Goal: Task Accomplishment & Management: Manage account settings

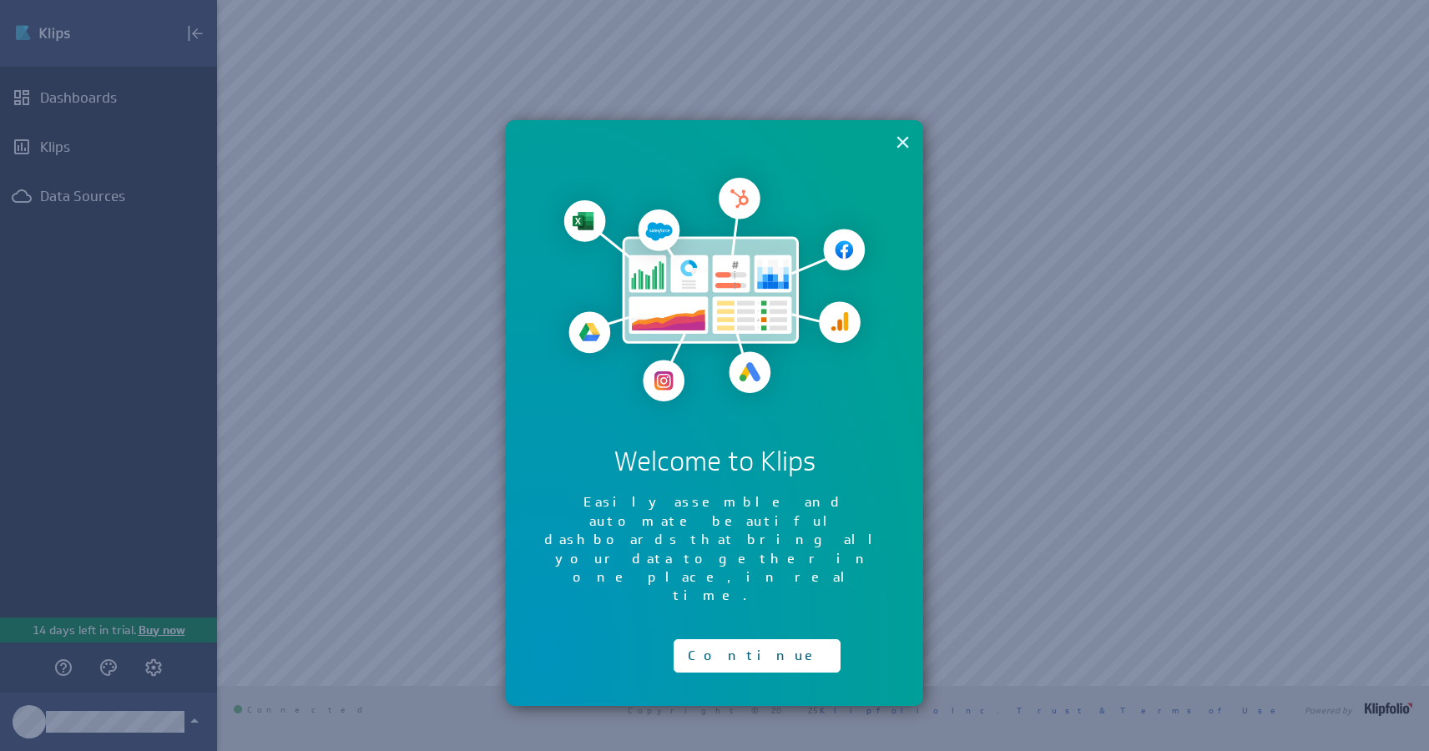
click at [900, 145] on button "×" at bounding box center [903, 141] width 16 height 33
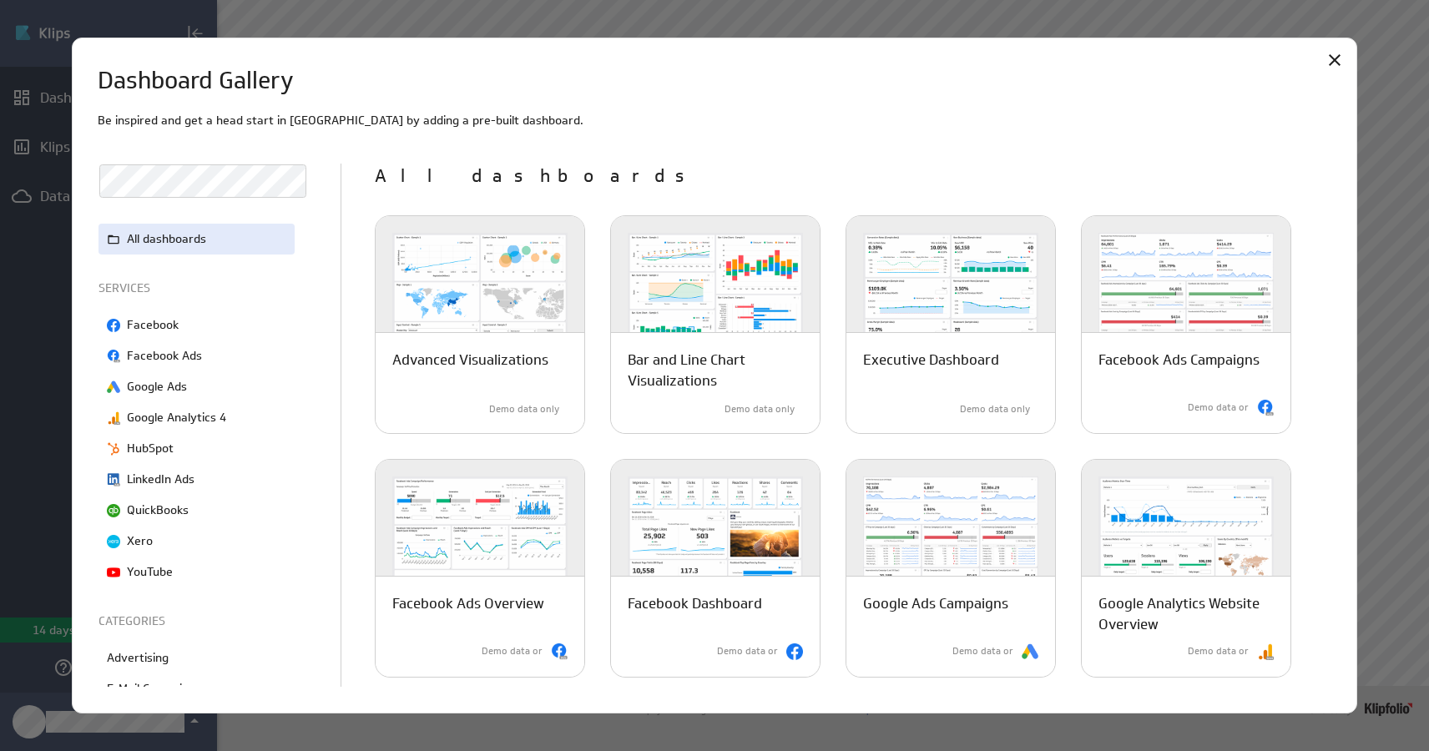
click at [172, 238] on p "All dashboards" at bounding box center [166, 239] width 79 height 18
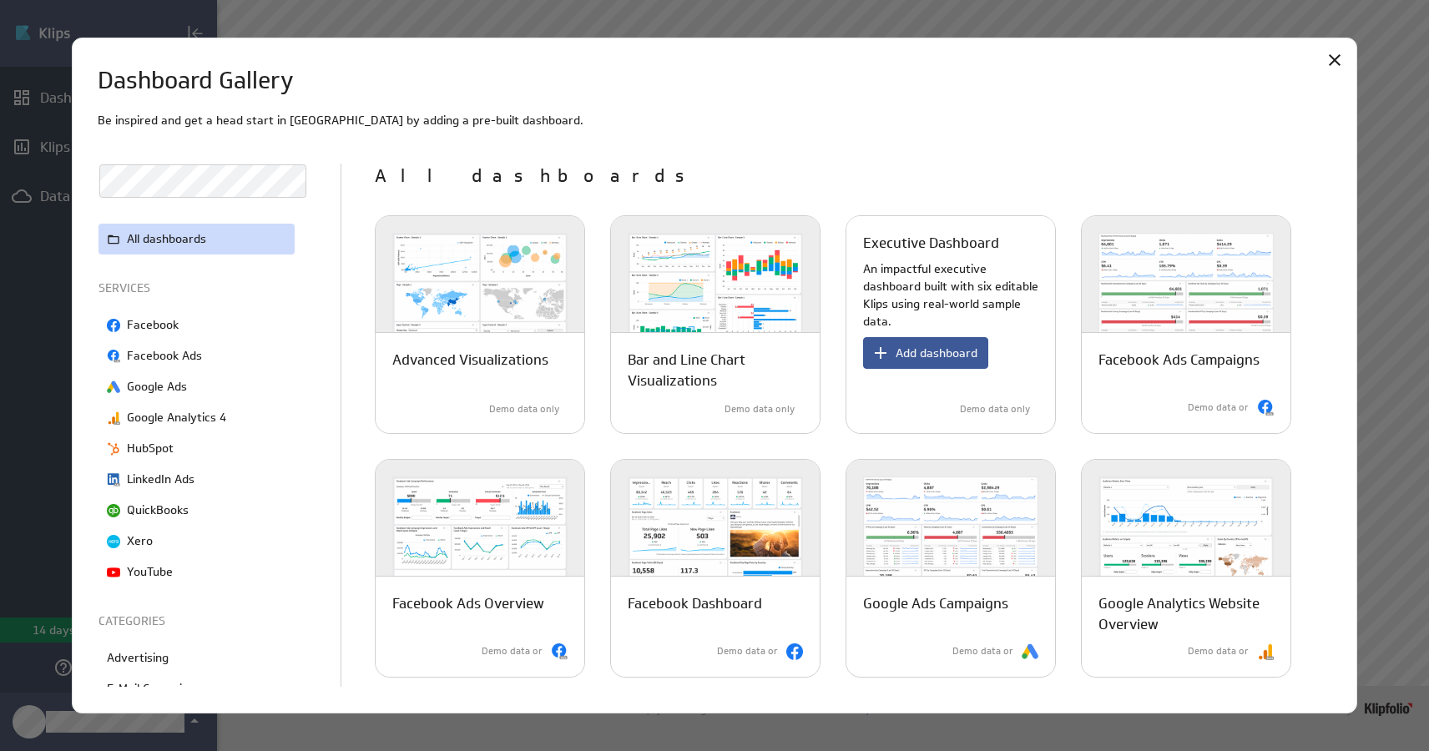
click at [941, 351] on span "Add dashboard" at bounding box center [937, 353] width 82 height 15
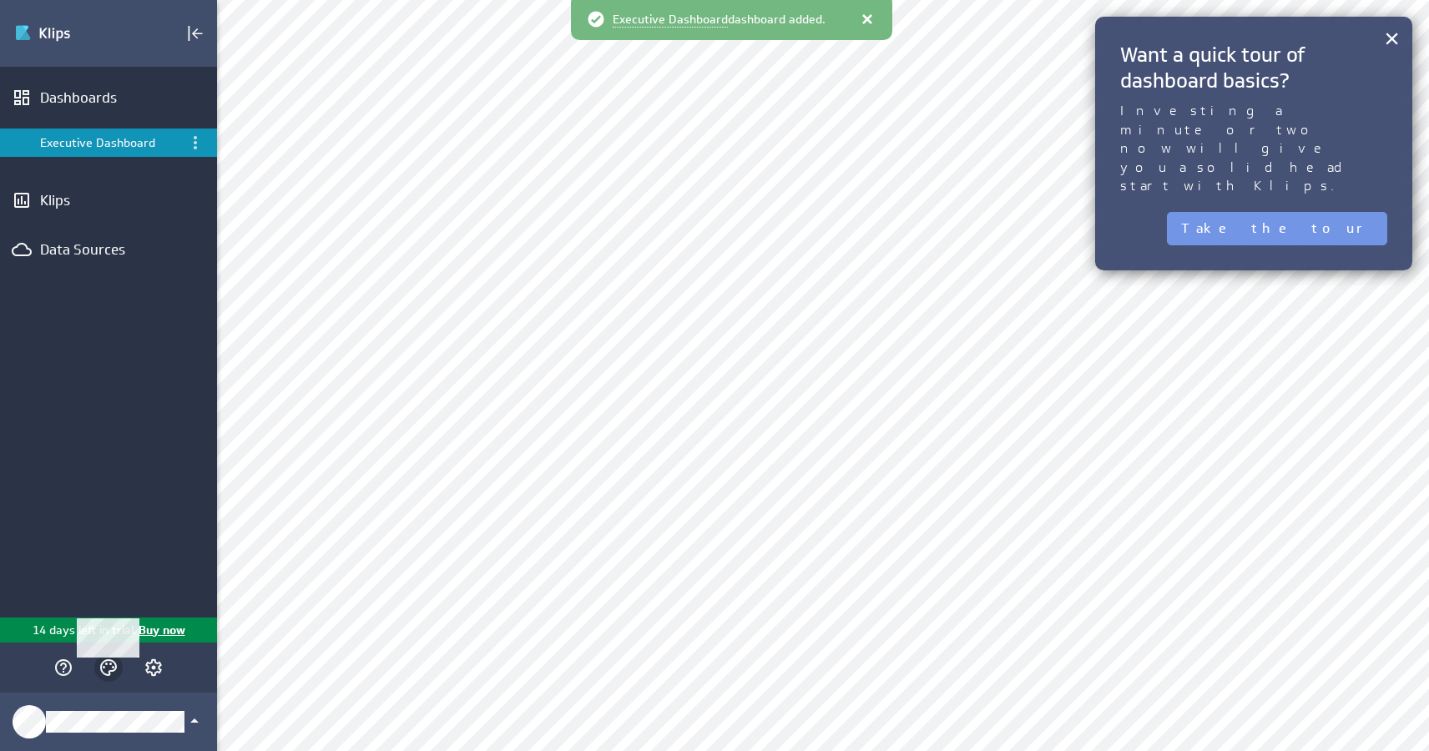
click at [114, 668] on icon "Themes" at bounding box center [109, 668] width 20 height 20
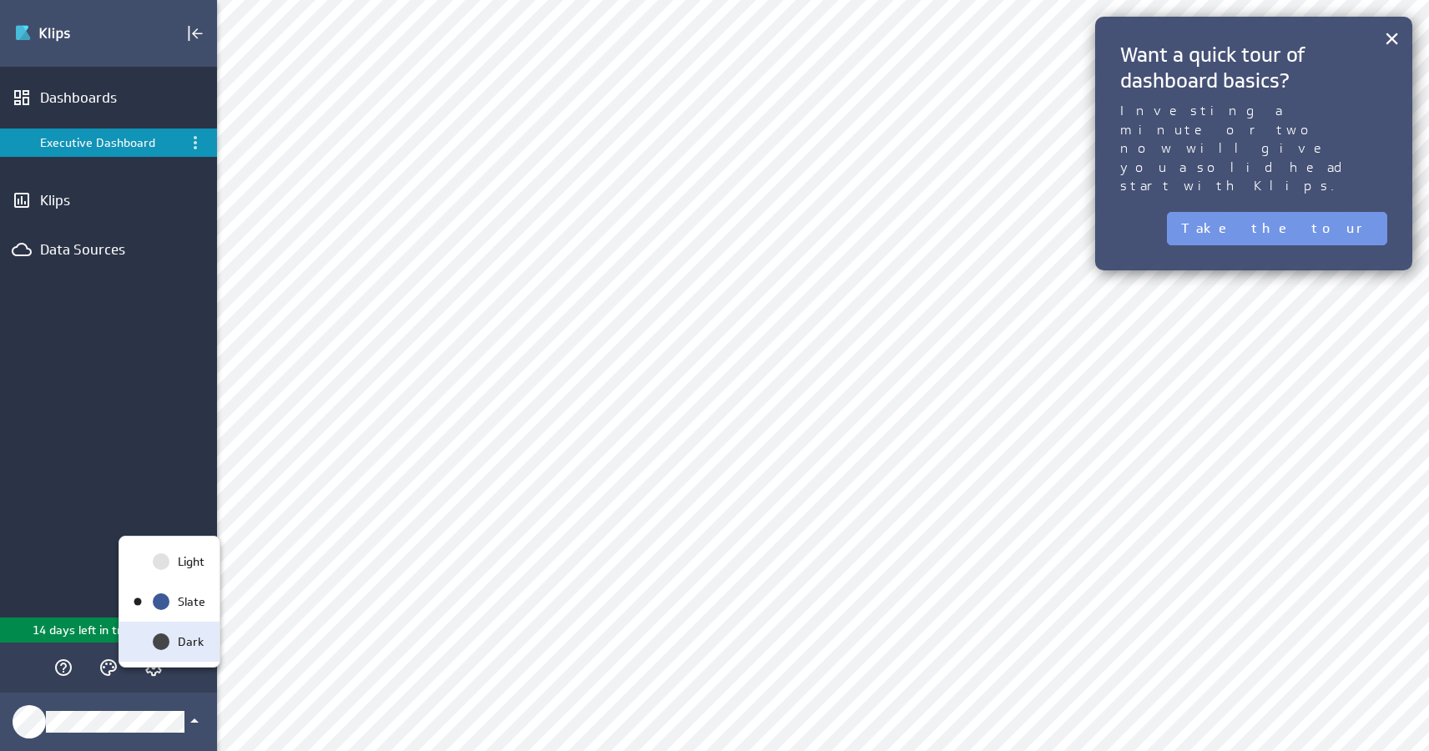
click at [159, 645] on circle "Dark" at bounding box center [161, 642] width 17 height 17
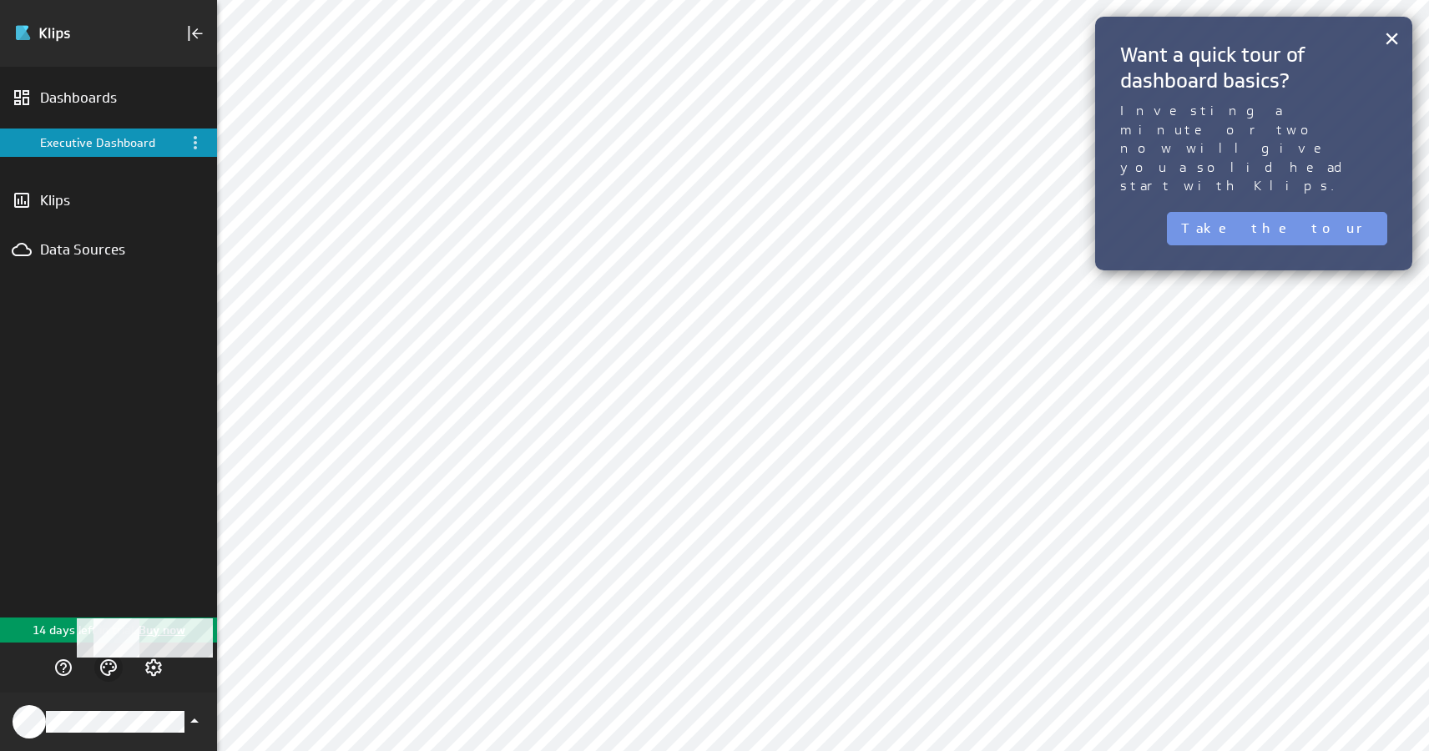
click at [113, 671] on icon "Themes" at bounding box center [108, 668] width 17 height 17
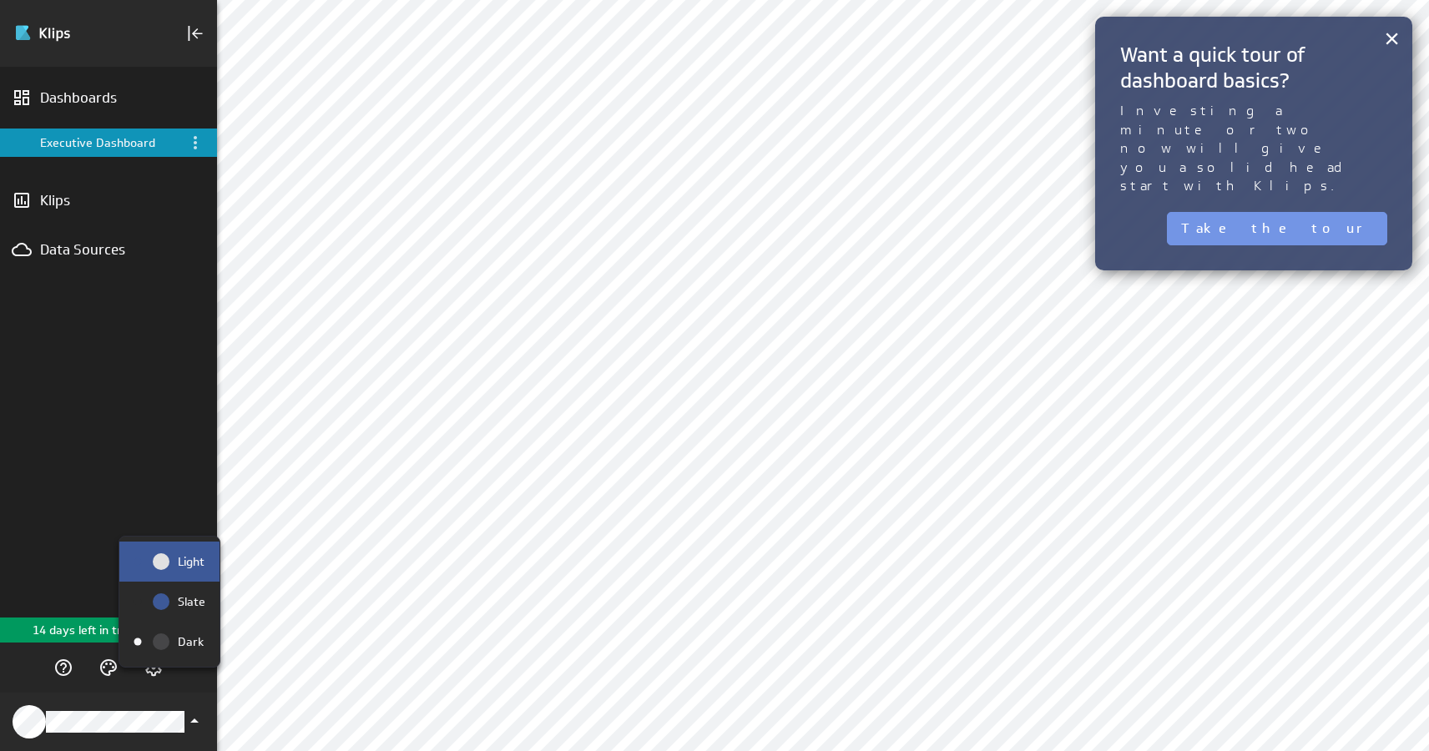
click at [160, 580] on div "Light" at bounding box center [169, 562] width 100 height 40
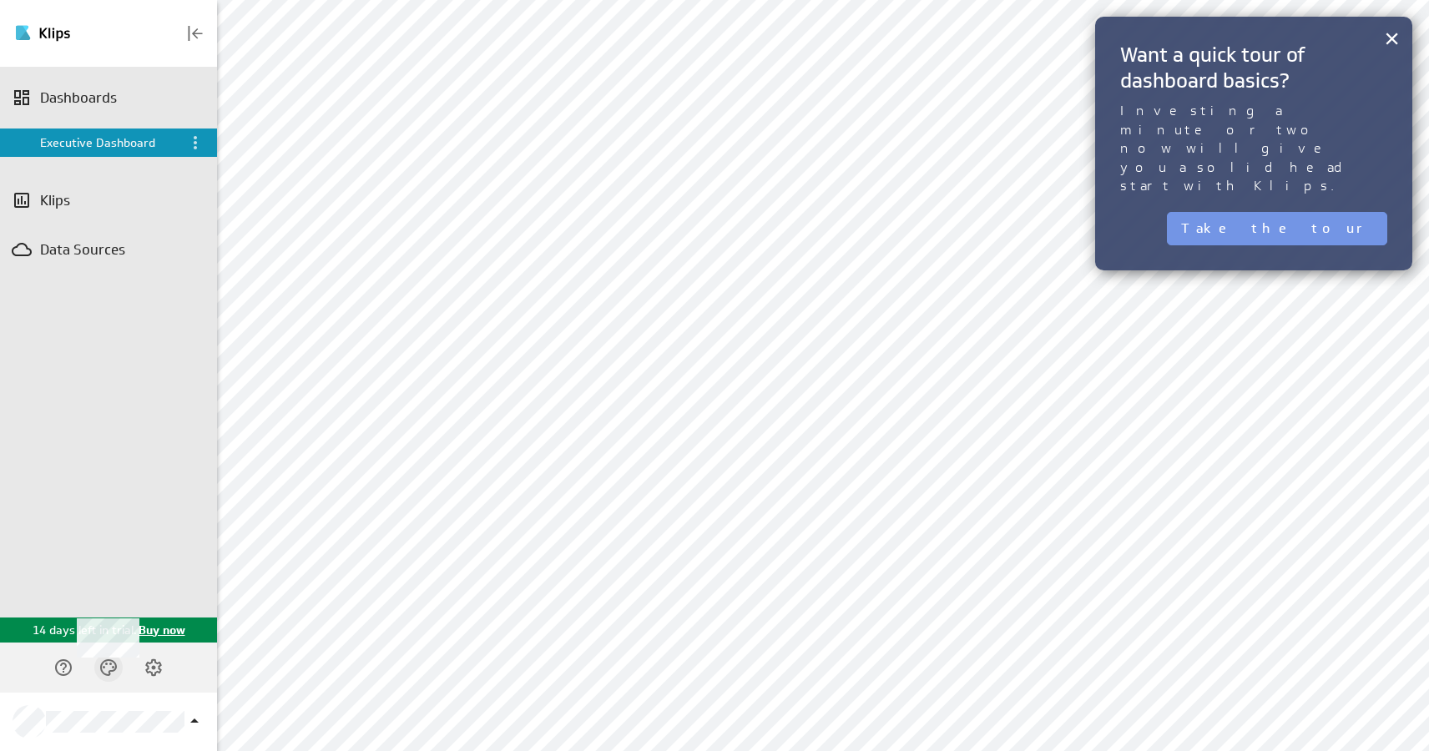
click at [105, 670] on icon "Themes" at bounding box center [109, 668] width 20 height 20
click at [154, 605] on circle "Slate" at bounding box center [161, 602] width 17 height 17
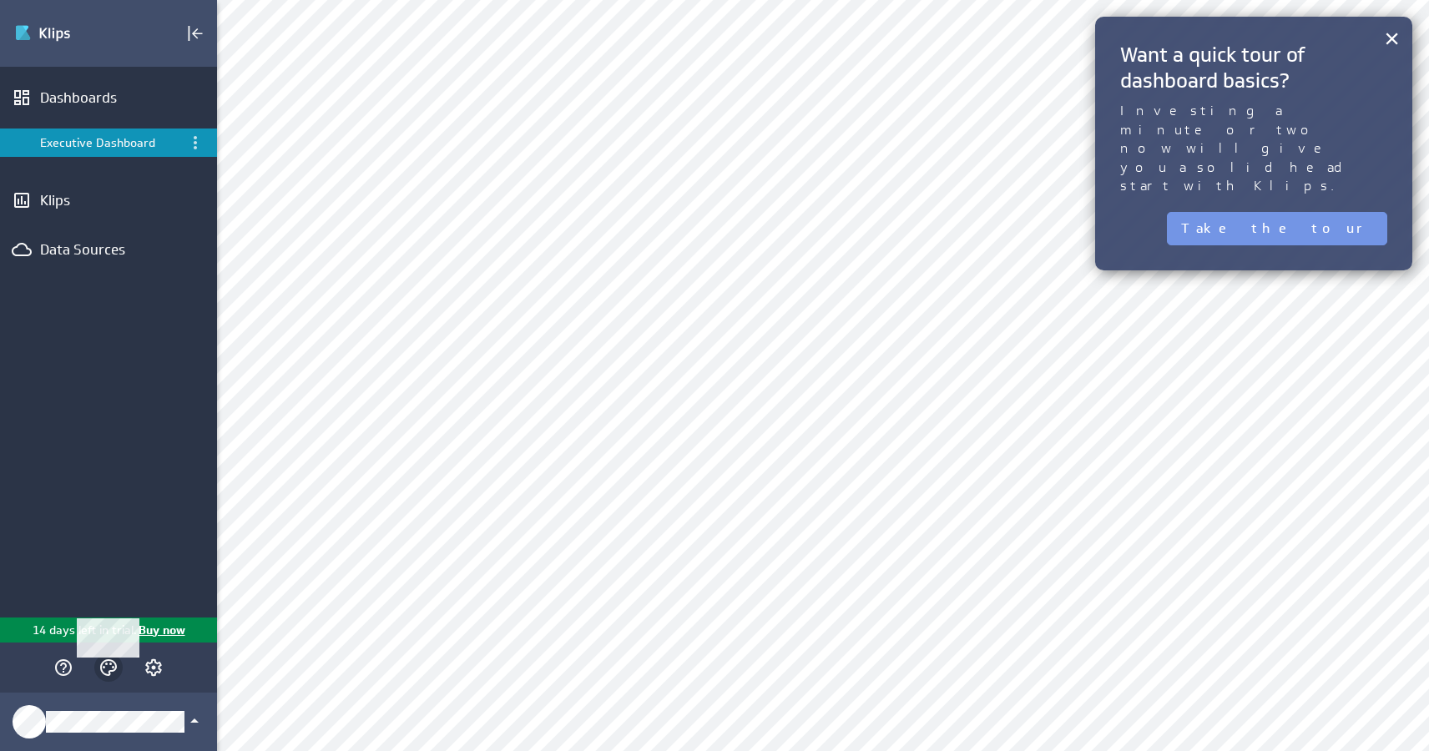
click at [108, 669] on icon "Themes" at bounding box center [109, 668] width 20 height 20
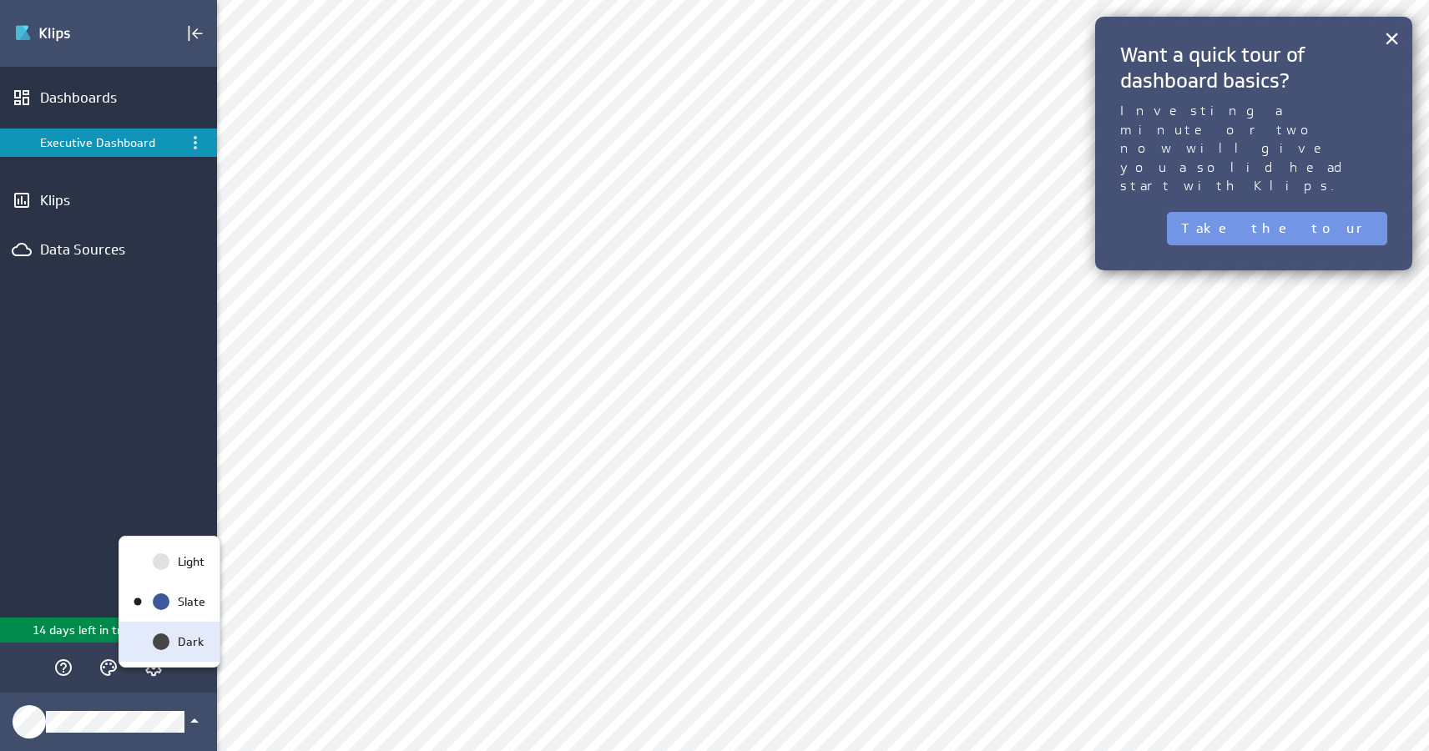
click at [159, 635] on circle "Dark" at bounding box center [161, 642] width 17 height 17
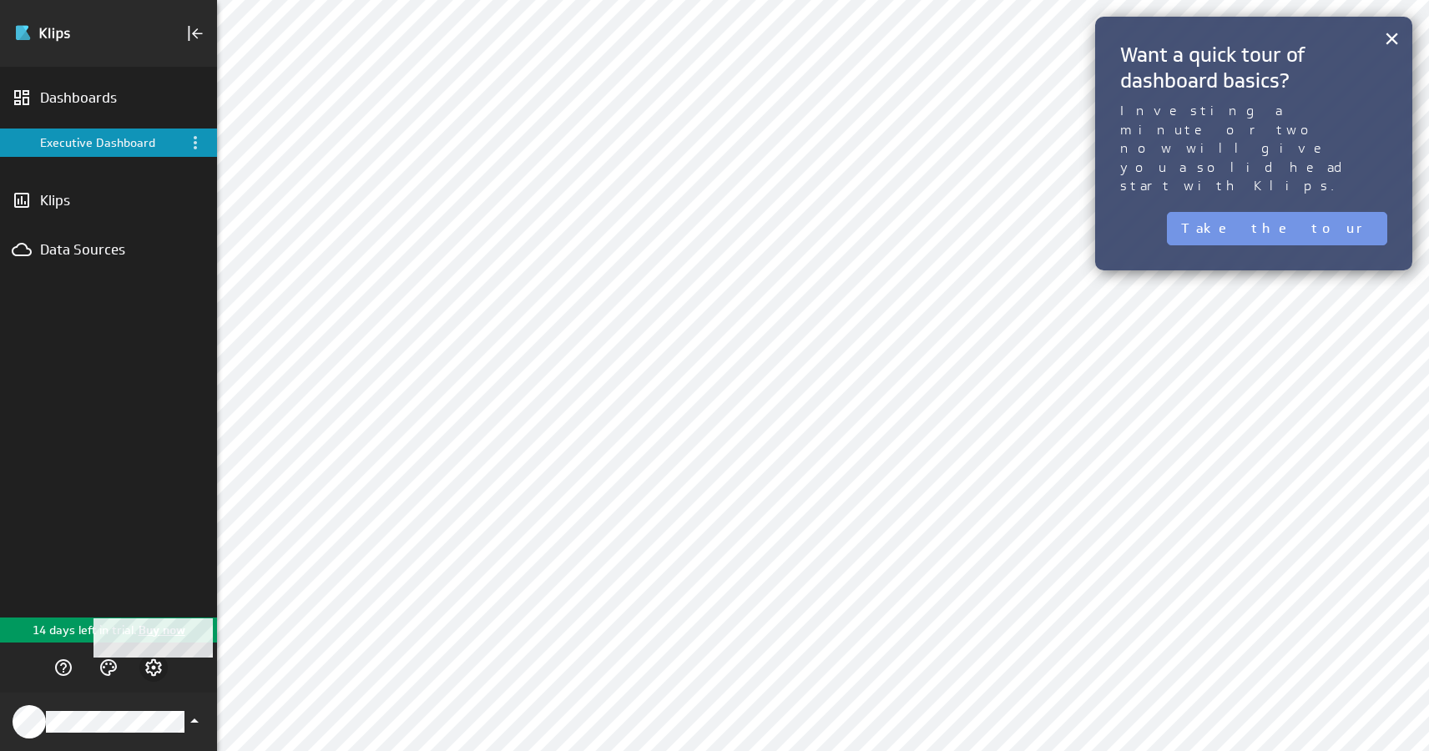
click at [152, 665] on icon "Account and settings" at bounding box center [154, 668] width 20 height 20
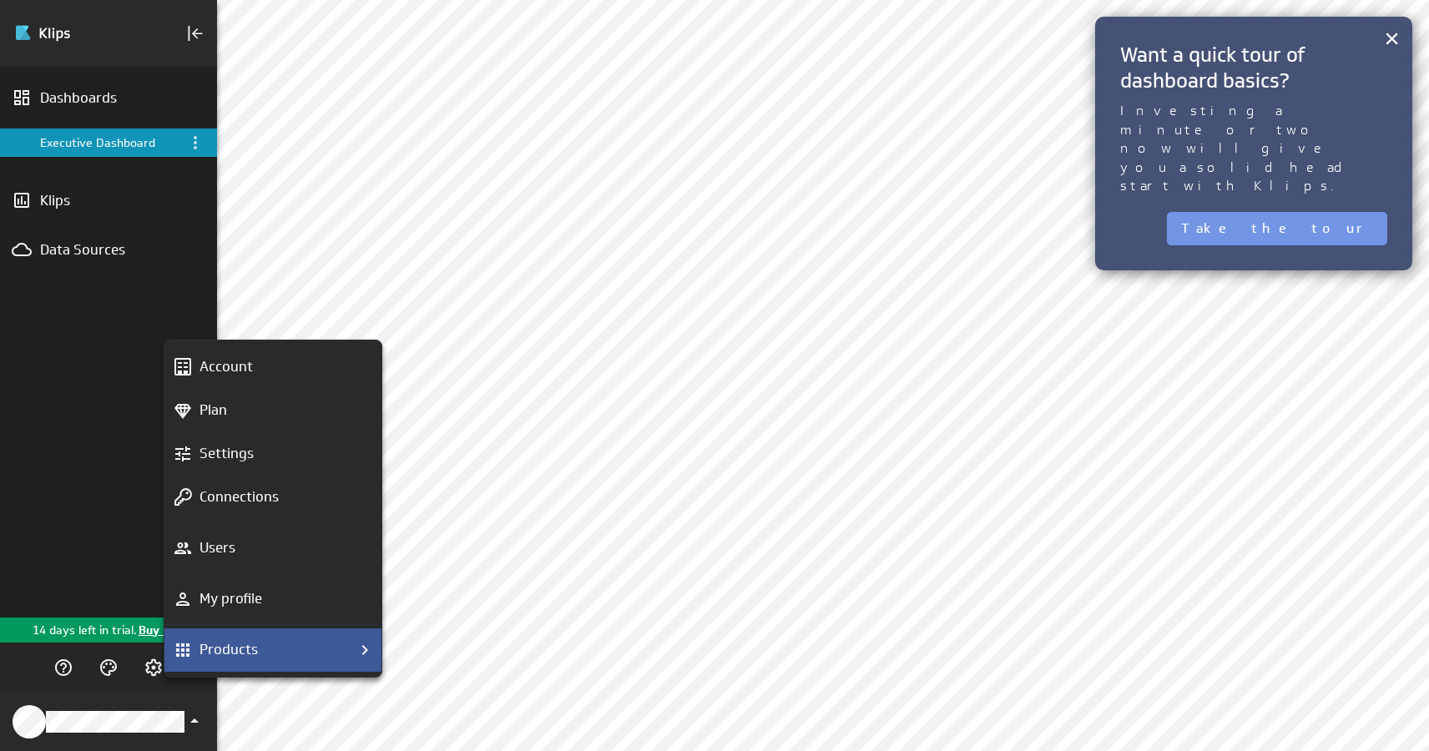
click at [225, 644] on p "Products" at bounding box center [229, 650] width 58 height 21
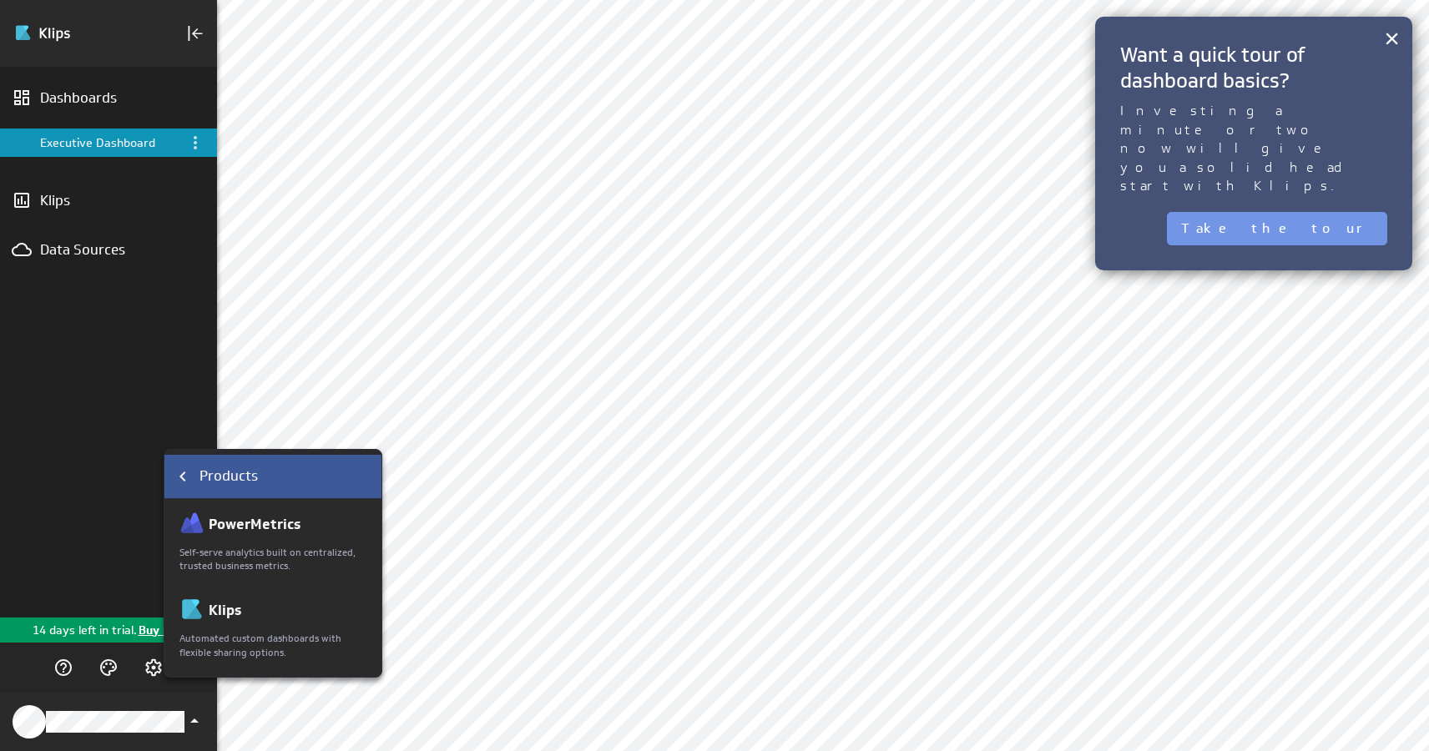
click at [179, 469] on icon "Products" at bounding box center [183, 477] width 20 height 20
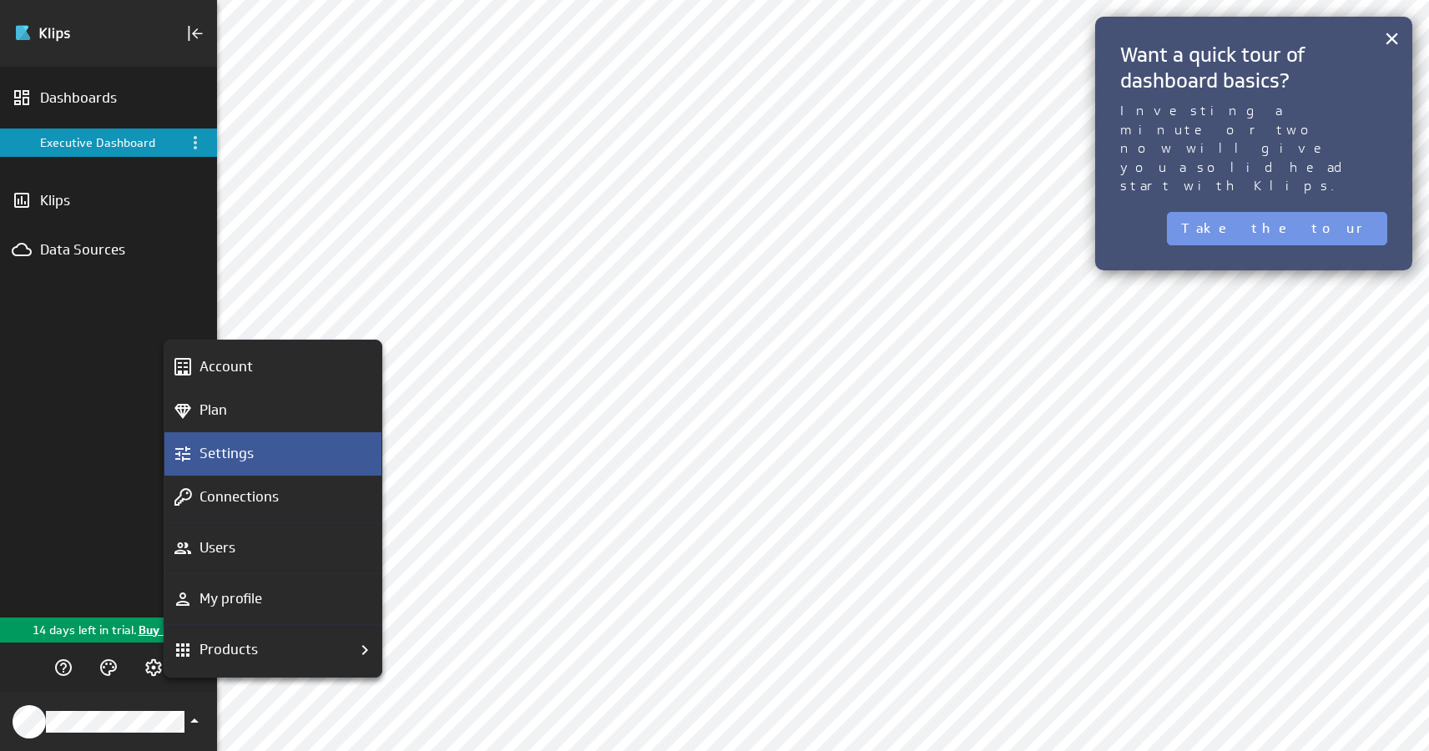
click at [261, 458] on div "Settings" at bounding box center [280, 453] width 175 height 21
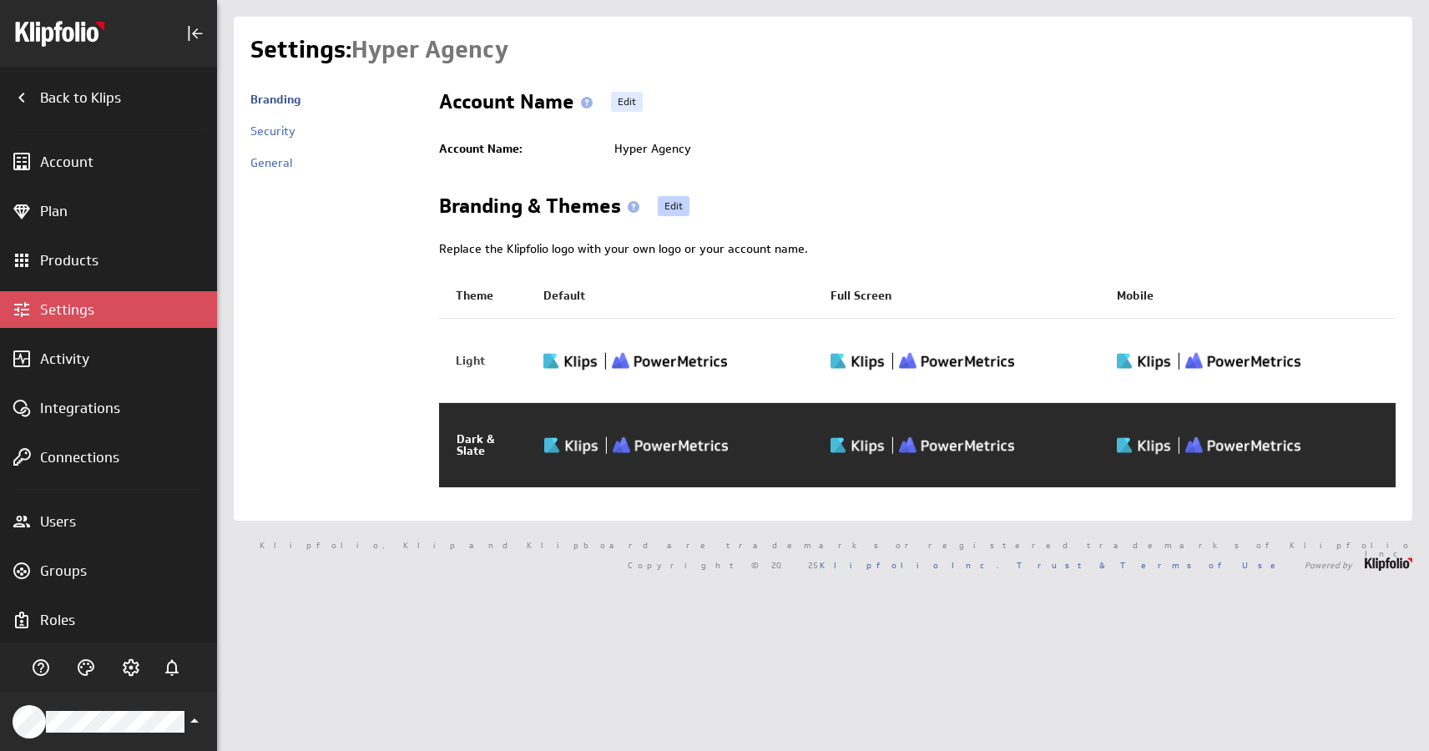
click at [667, 203] on link "Edit" at bounding box center [674, 206] width 32 height 20
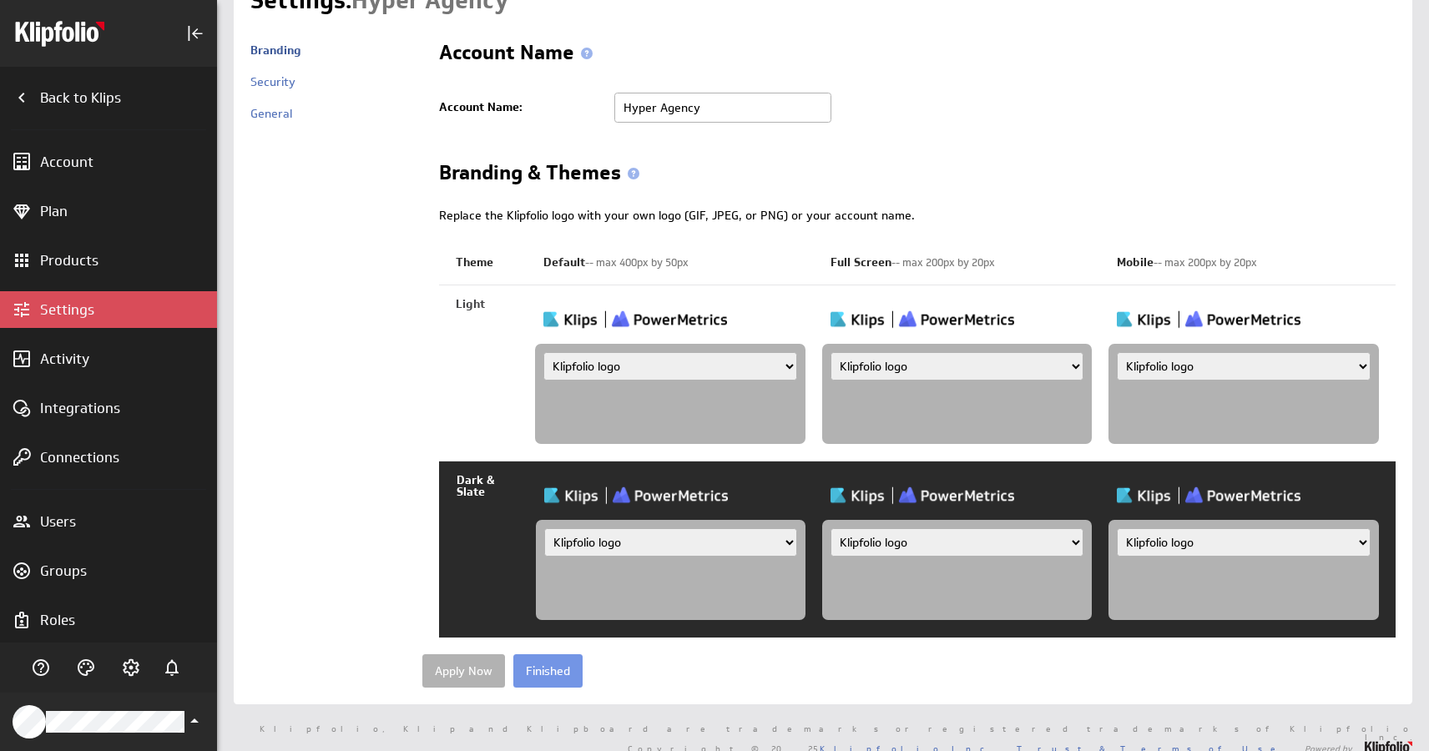
click at [624, 505] on img at bounding box center [636, 495] width 184 height 23
click at [604, 545] on select "Klipfolio logo Uploaded image file Account name" at bounding box center [670, 543] width 253 height 28
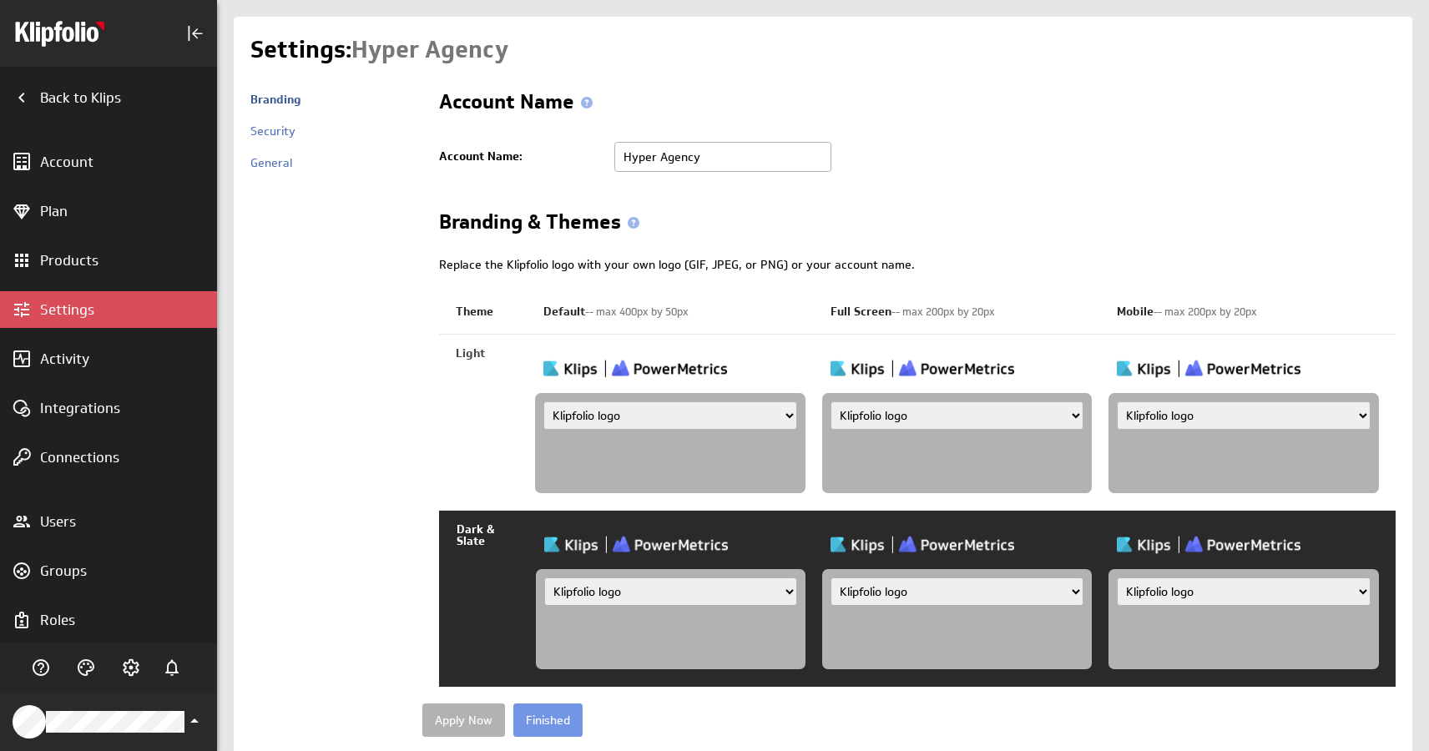
scroll to position [49, 0]
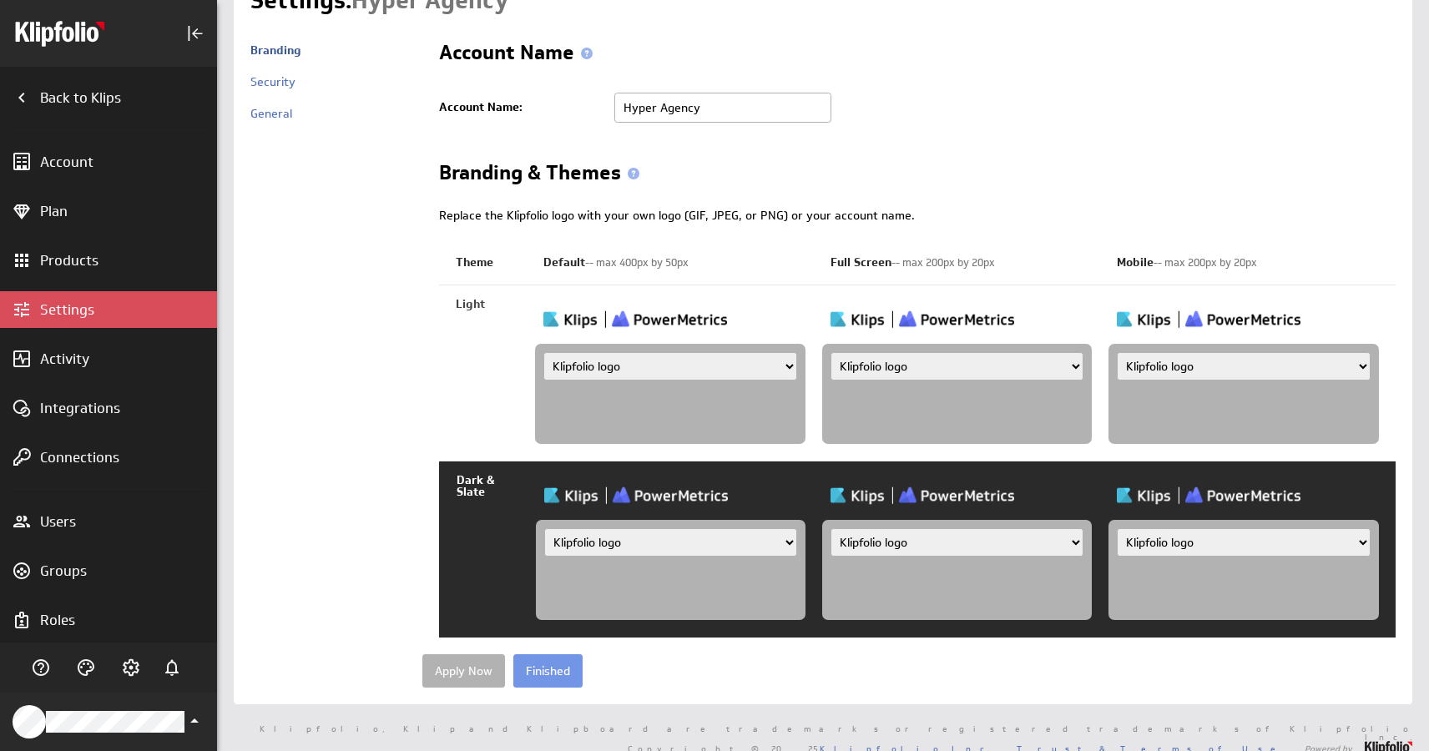
click at [519, 405] on td "Light" at bounding box center [487, 374] width 96 height 176
click at [544, 667] on input "Finished" at bounding box center [547, 671] width 69 height 33
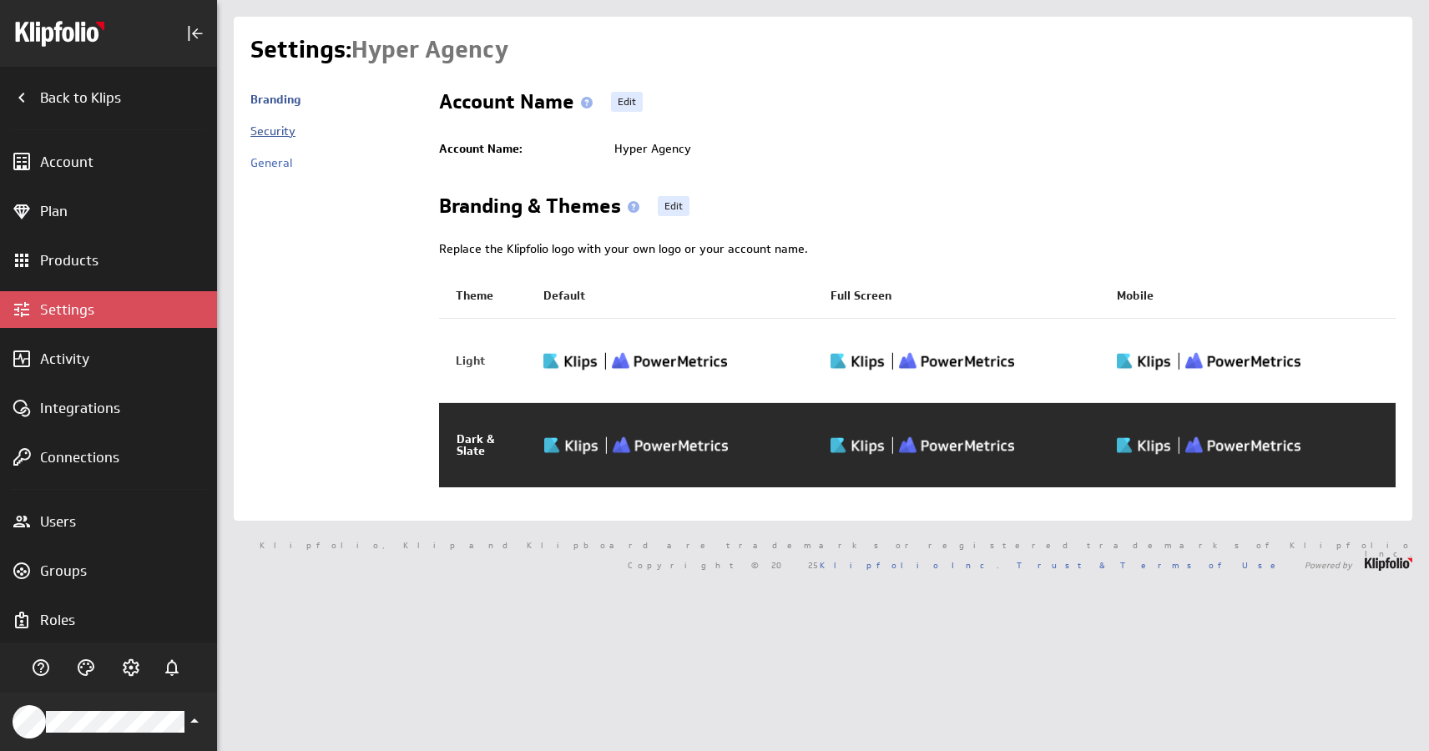
click at [281, 129] on link "Security" at bounding box center [272, 131] width 45 height 15
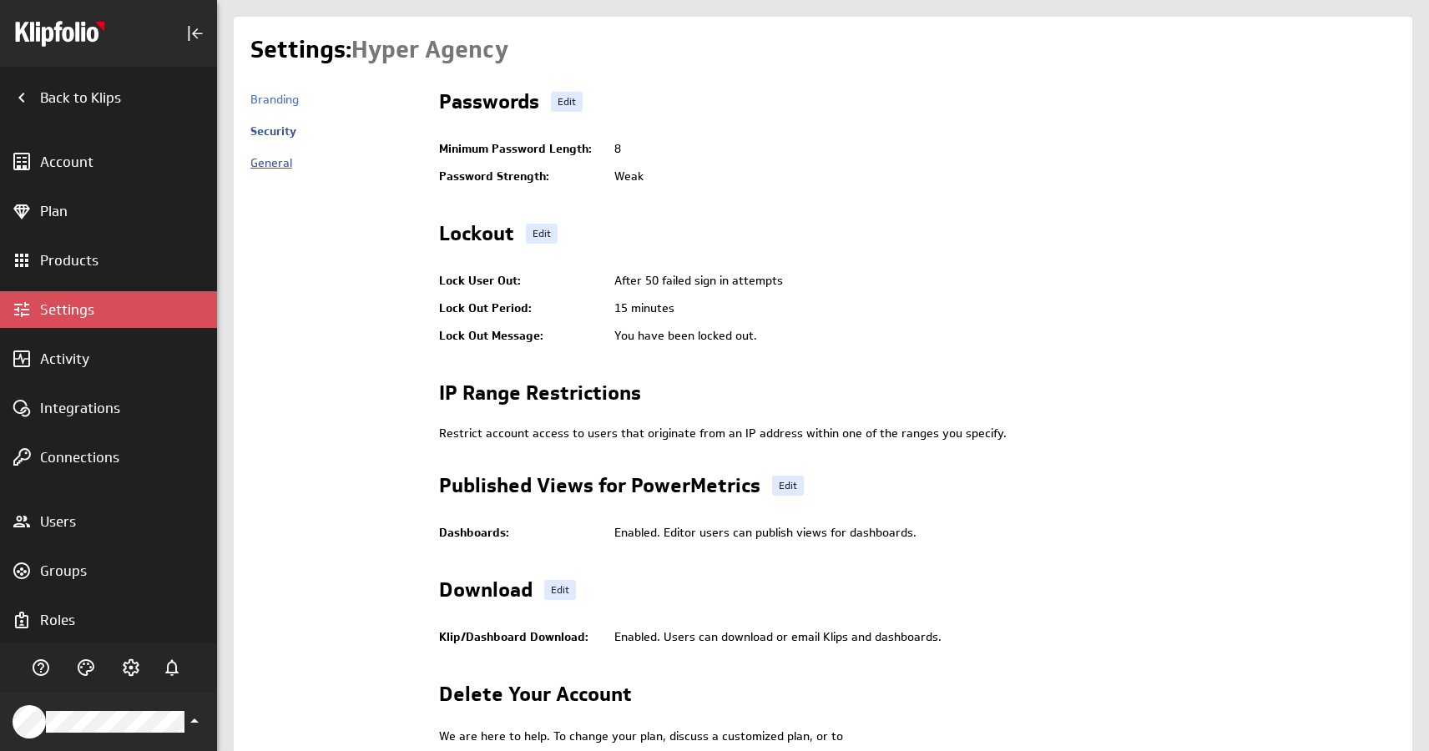
click at [277, 162] on link "General" at bounding box center [271, 162] width 42 height 15
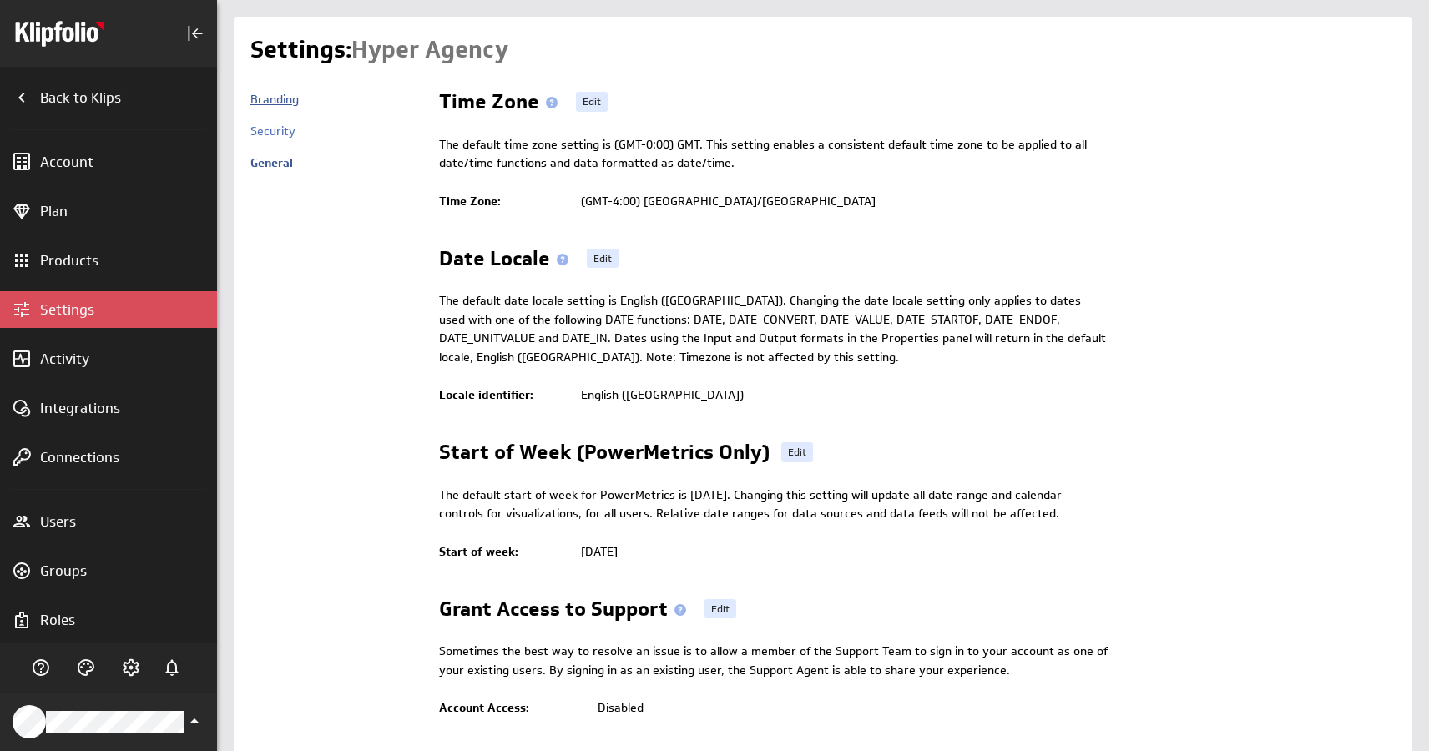
click at [276, 105] on link "Branding" at bounding box center [274, 99] width 48 height 15
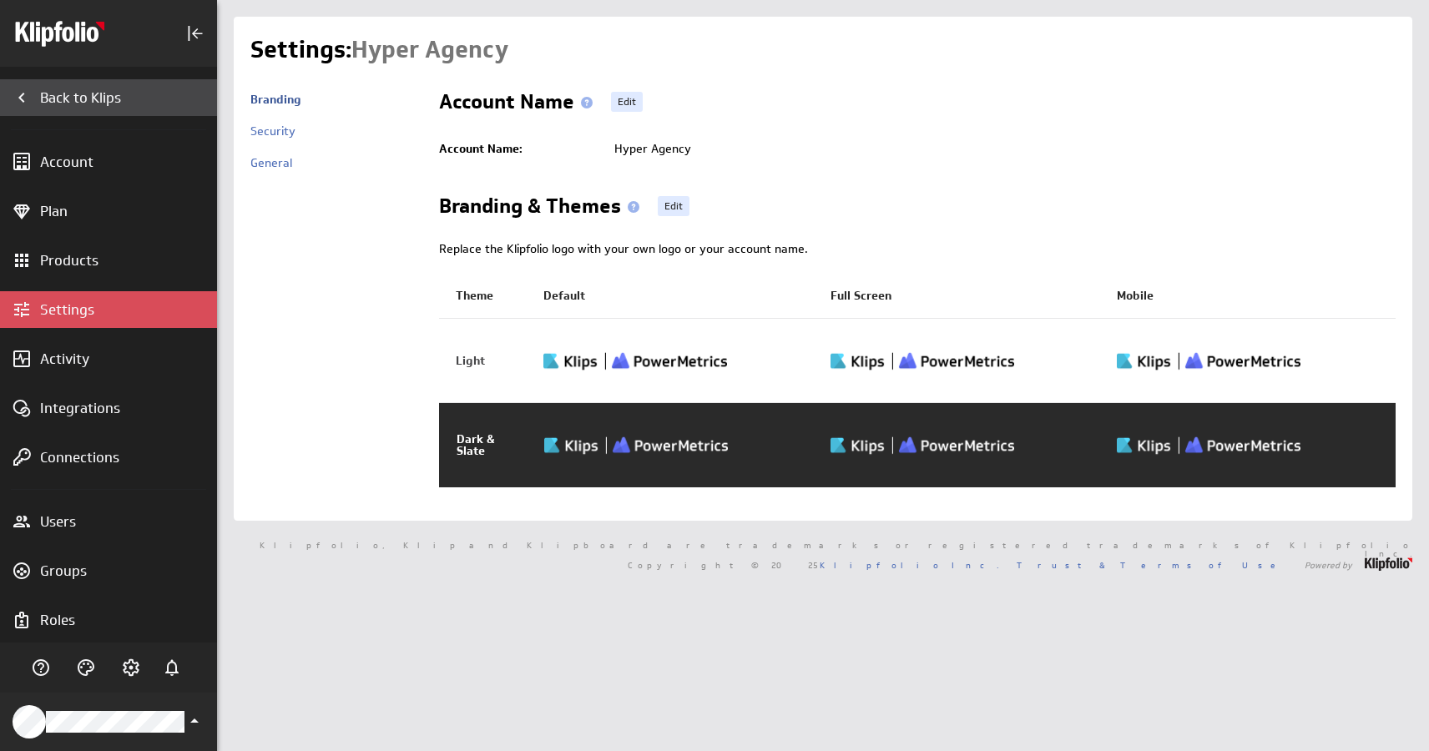
click at [22, 100] on icon "Back to Klips" at bounding box center [21, 98] width 6 height 10
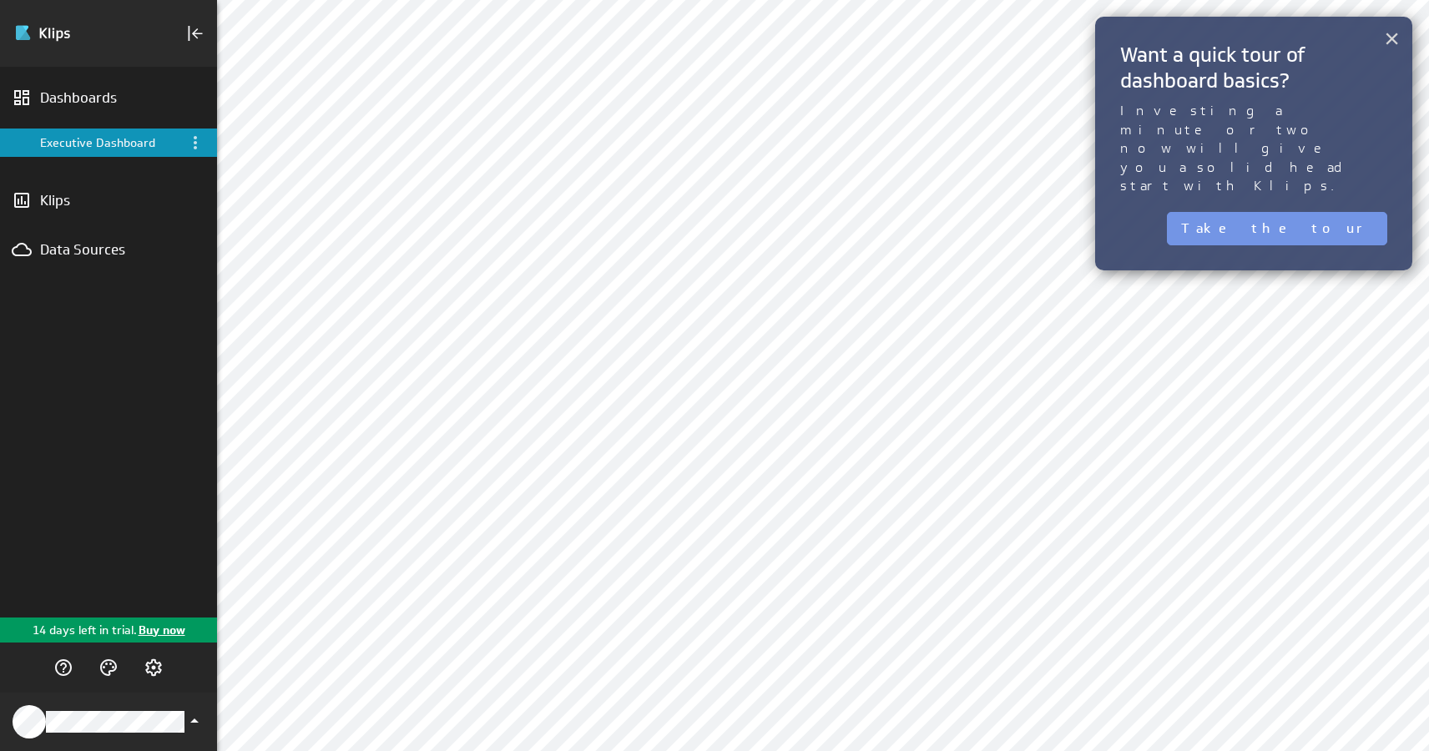
click at [1394, 38] on button "×" at bounding box center [1392, 38] width 16 height 33
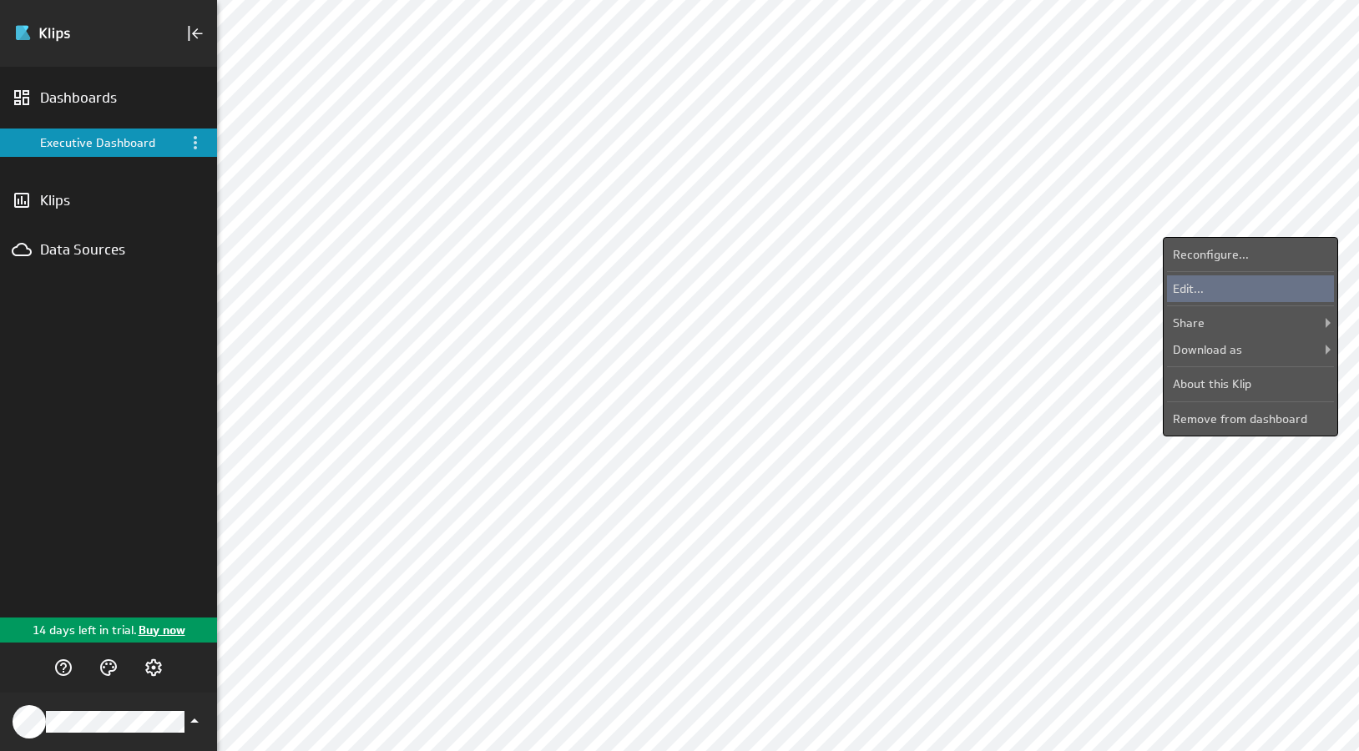
click at [1182, 286] on div "Edit..." at bounding box center [1250, 289] width 167 height 27
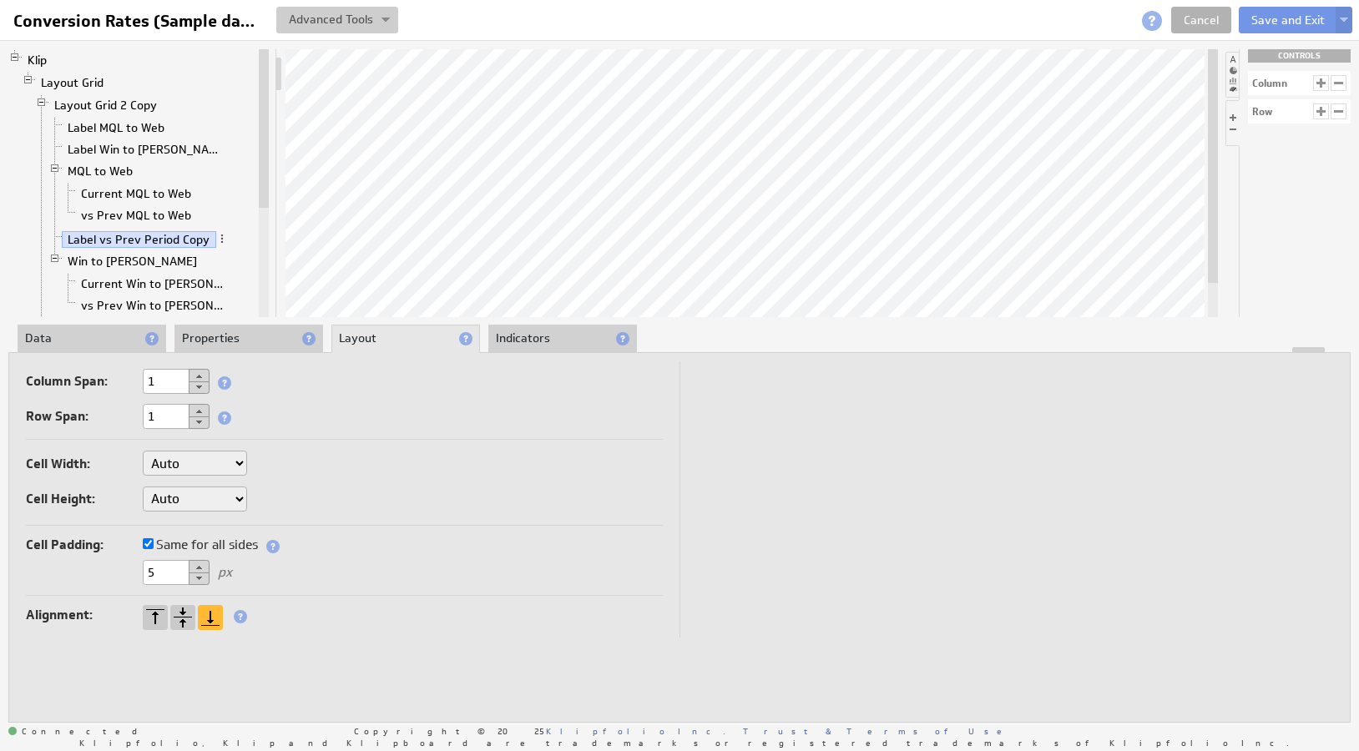
click at [379, 22] on button at bounding box center [337, 20] width 122 height 27
click at [378, 19] on button at bounding box center [337, 20] width 122 height 27
